Goal: Task Accomplishment & Management: Use online tool/utility

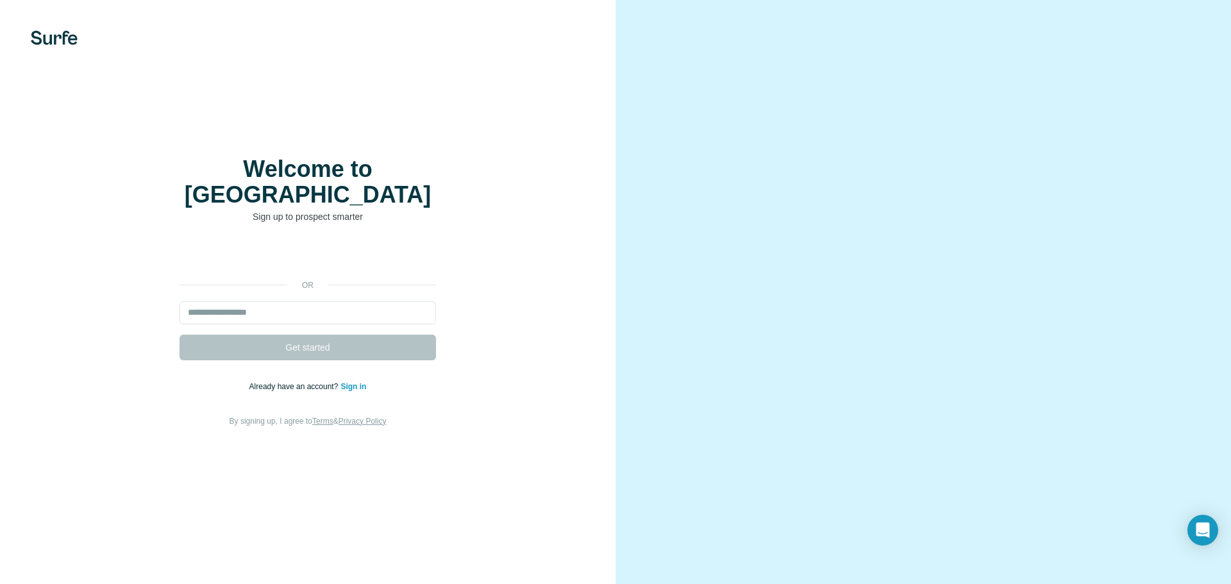
click at [825, 408] on video at bounding box center [923, 292] width 462 height 231
click at [56, 40] on img at bounding box center [54, 38] width 47 height 14
click at [362, 382] on link "Sign in" at bounding box center [353, 386] width 26 height 9
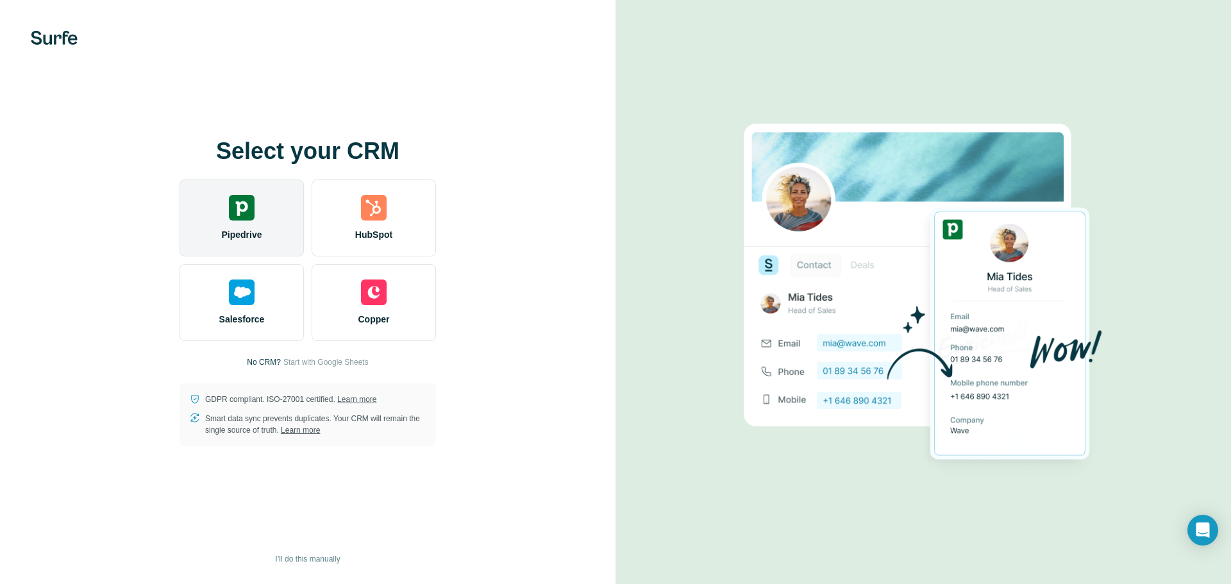
click at [220, 210] on div "Pipedrive" at bounding box center [242, 218] width 124 height 77
